Goal: Register for event/course

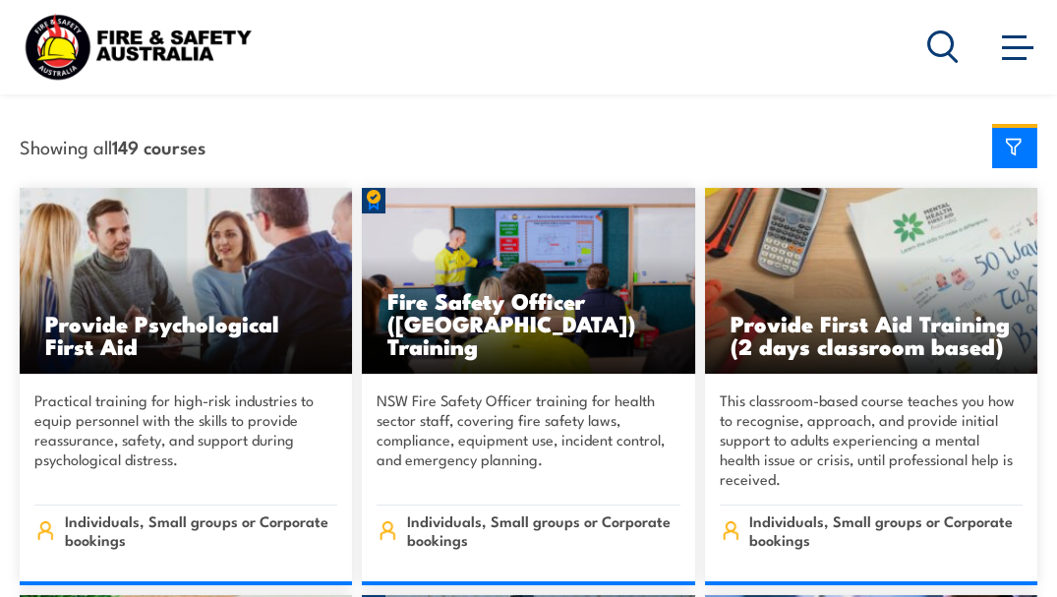
scroll to position [543, 0]
click at [491, 325] on h3 "Fire Safety Officer ([GEOGRAPHIC_DATA]) Training" at bounding box center [527, 323] width 281 height 68
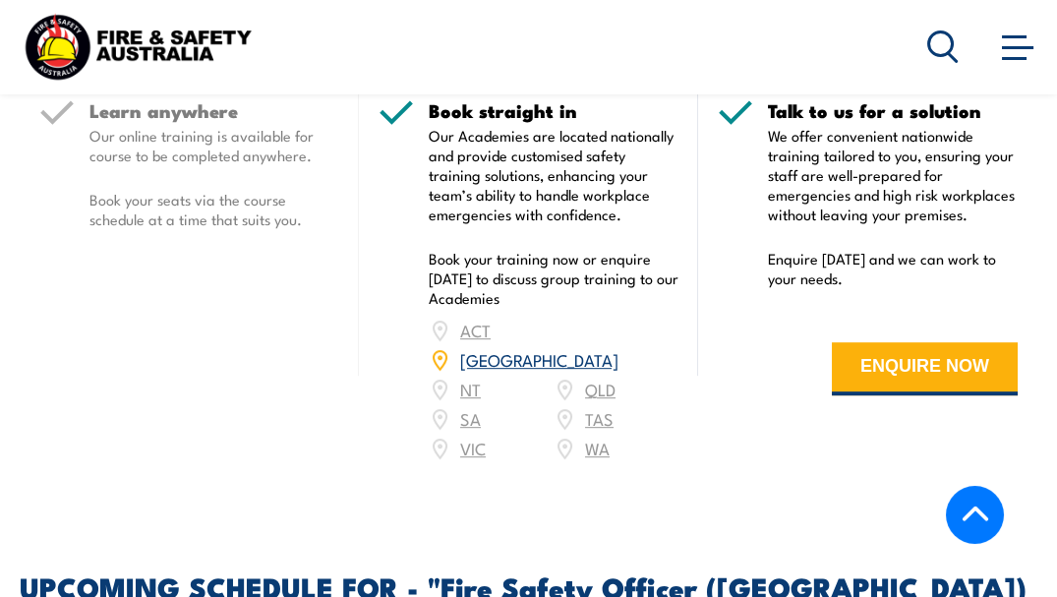
scroll to position [2704, 0]
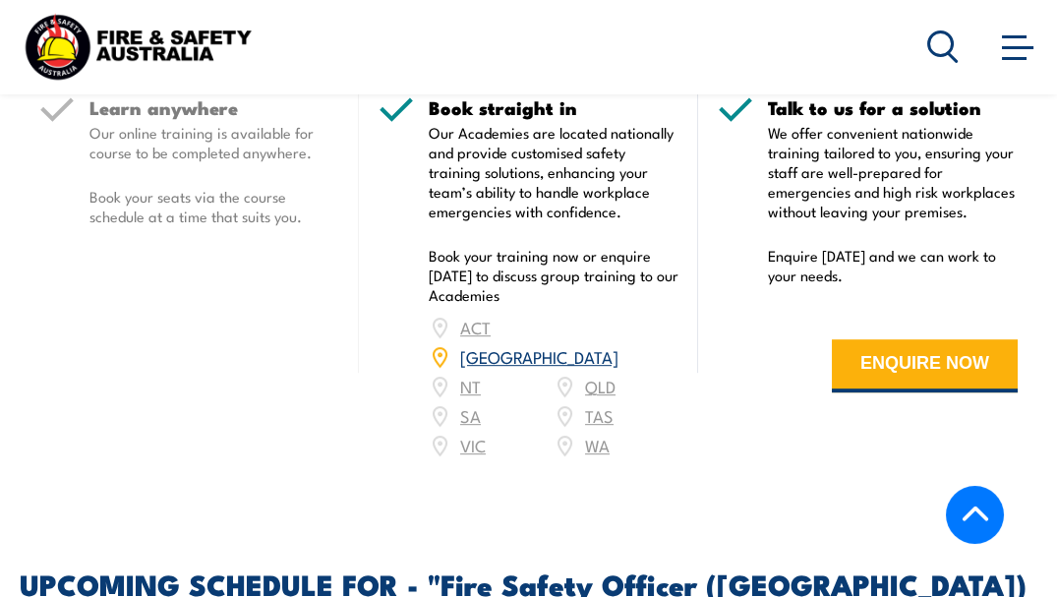
click at [598, 361] on div "ACT NSW NT QLD SA TAS VIC WA" at bounding box center [554, 386] width 250 height 147
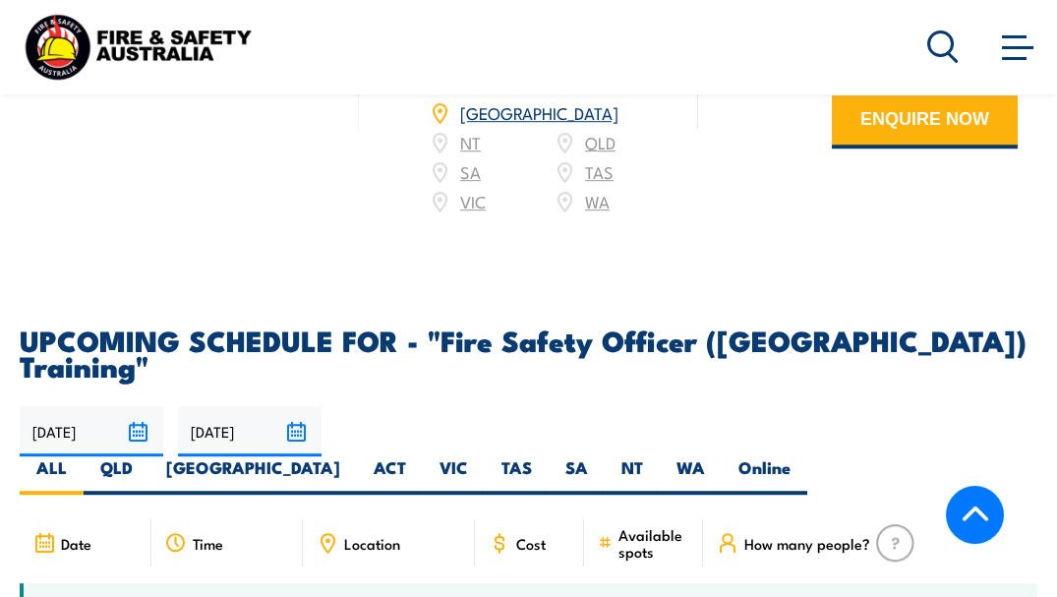
scroll to position [2950, 0]
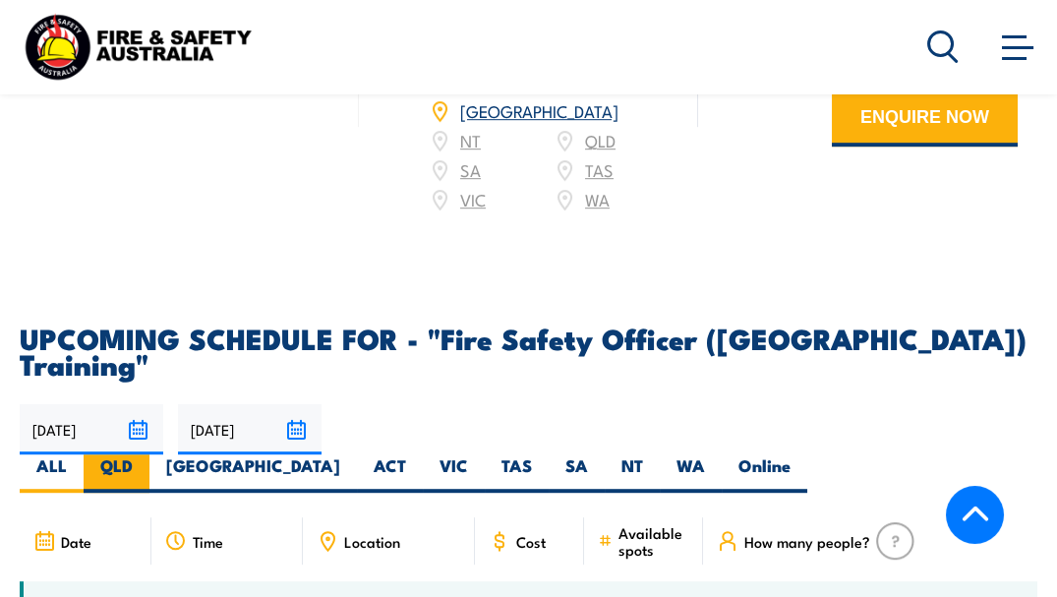
click at [149, 454] on label "QLD" at bounding box center [117, 473] width 66 height 38
click at [145, 454] on input "QLD" at bounding box center [139, 460] width 13 height 13
radio input "true"
